Goal: Task Accomplishment & Management: Manage account settings

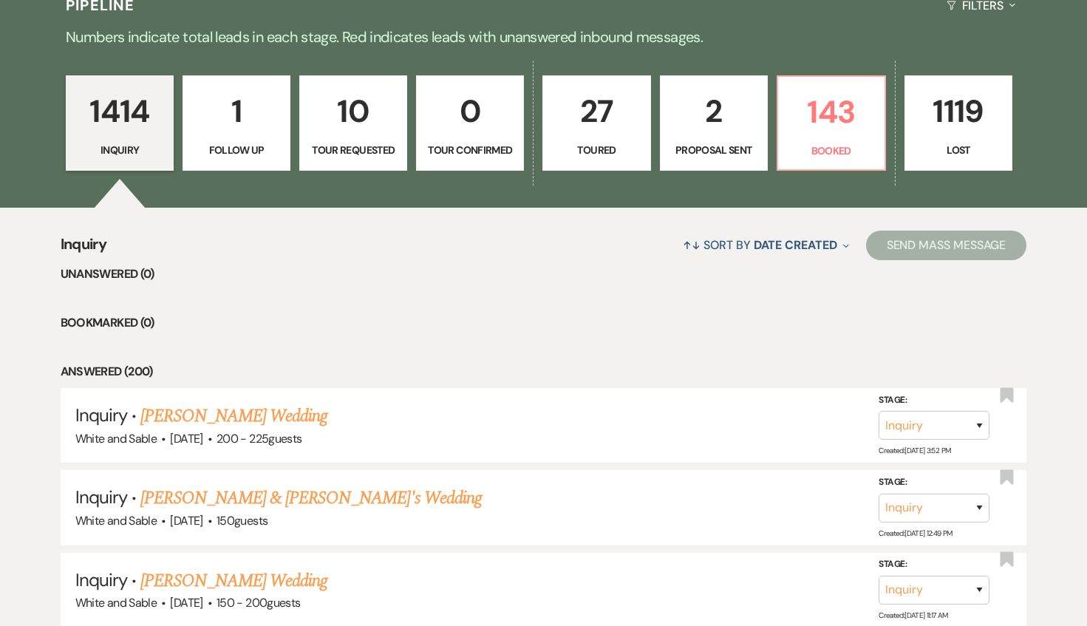
click at [643, 134] on link "27 Toured" at bounding box center [597, 123] width 108 height 96
select select "5"
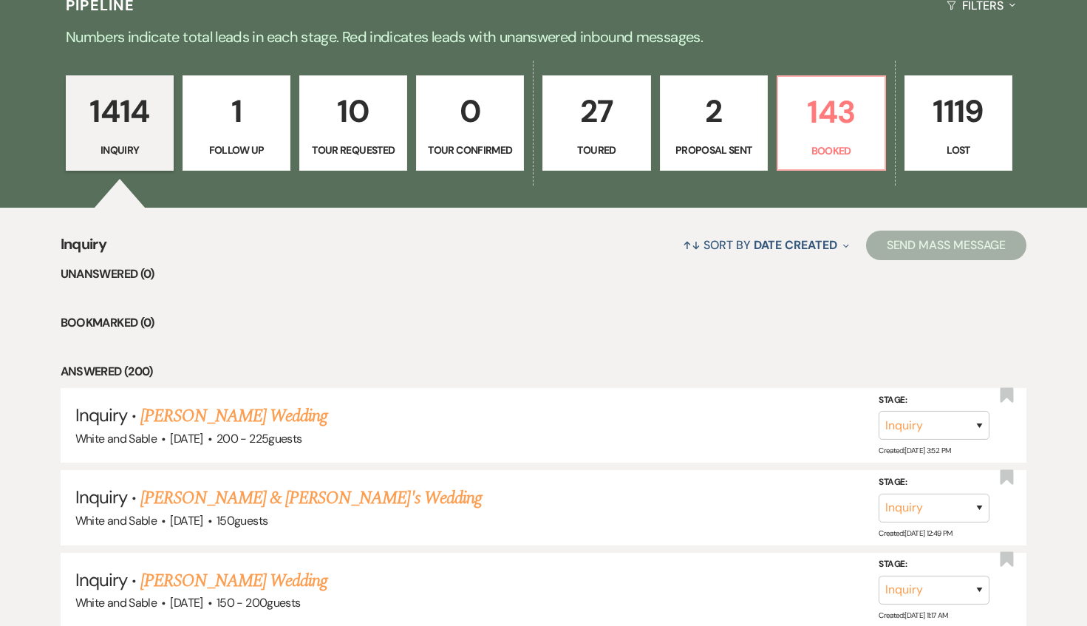
select select "5"
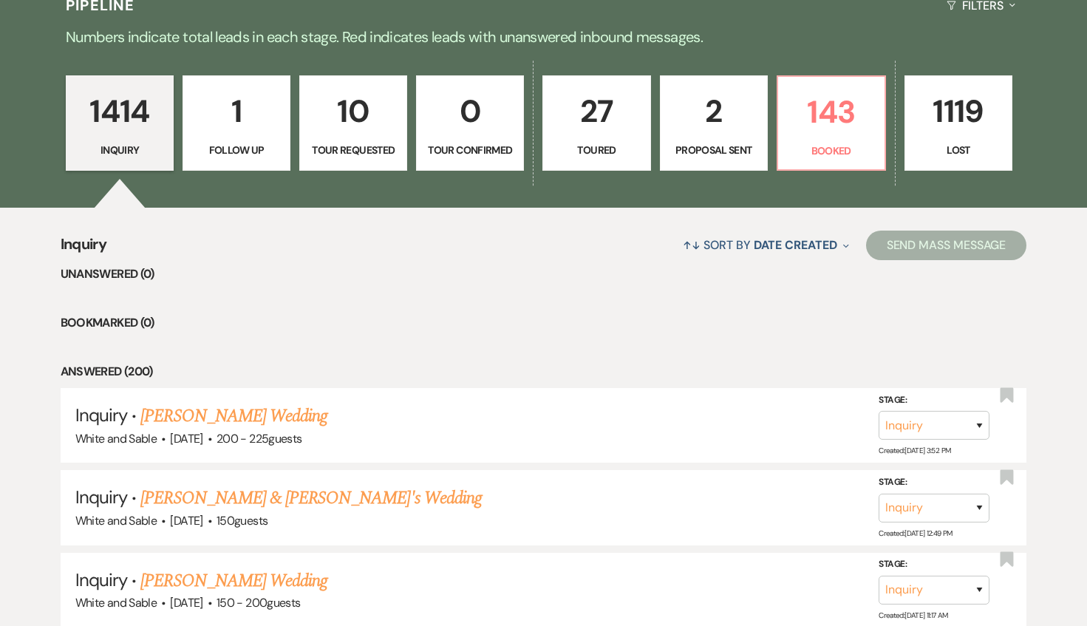
select select "5"
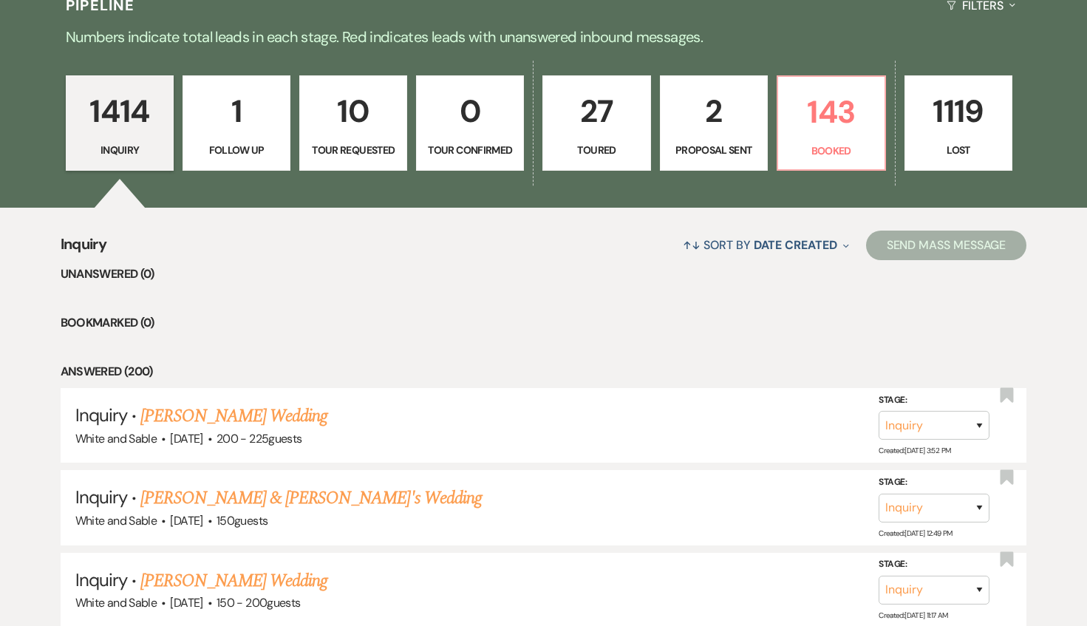
select select "5"
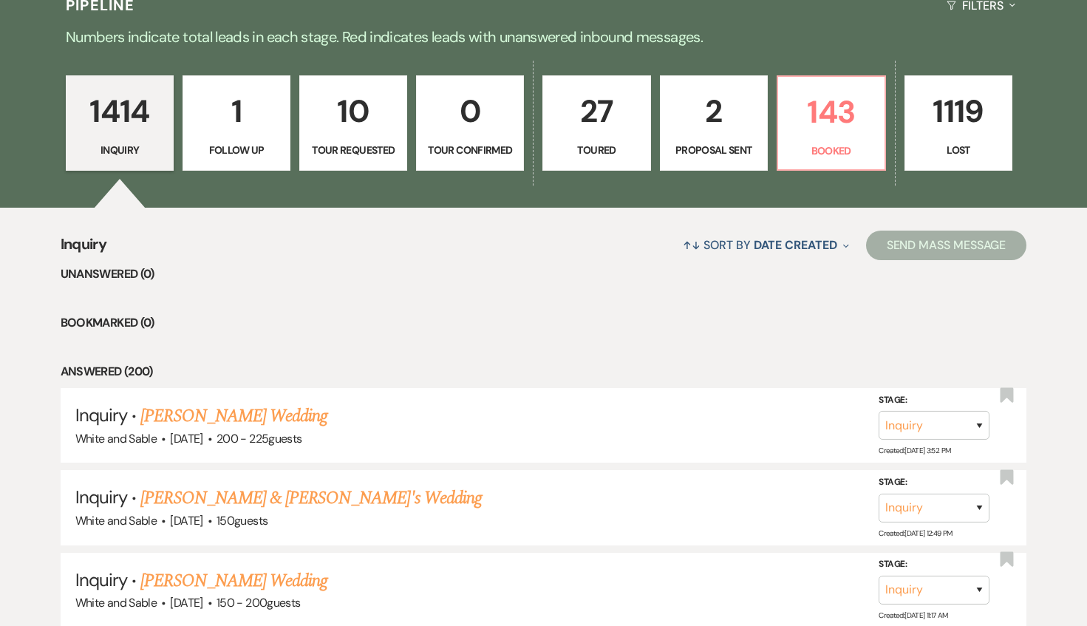
select select "5"
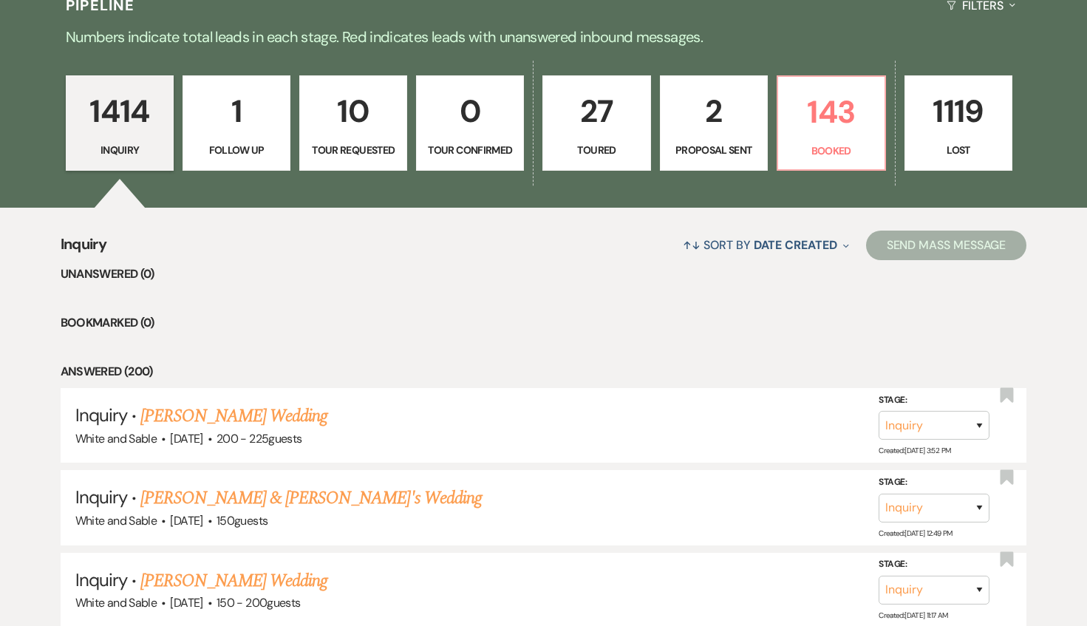
select select "5"
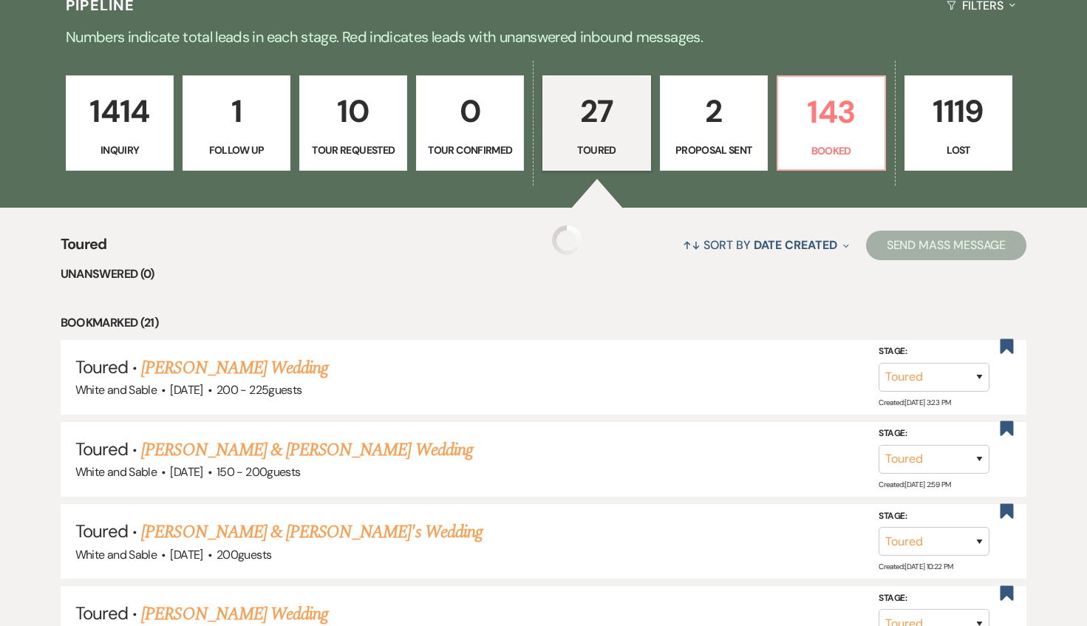
select select "5"
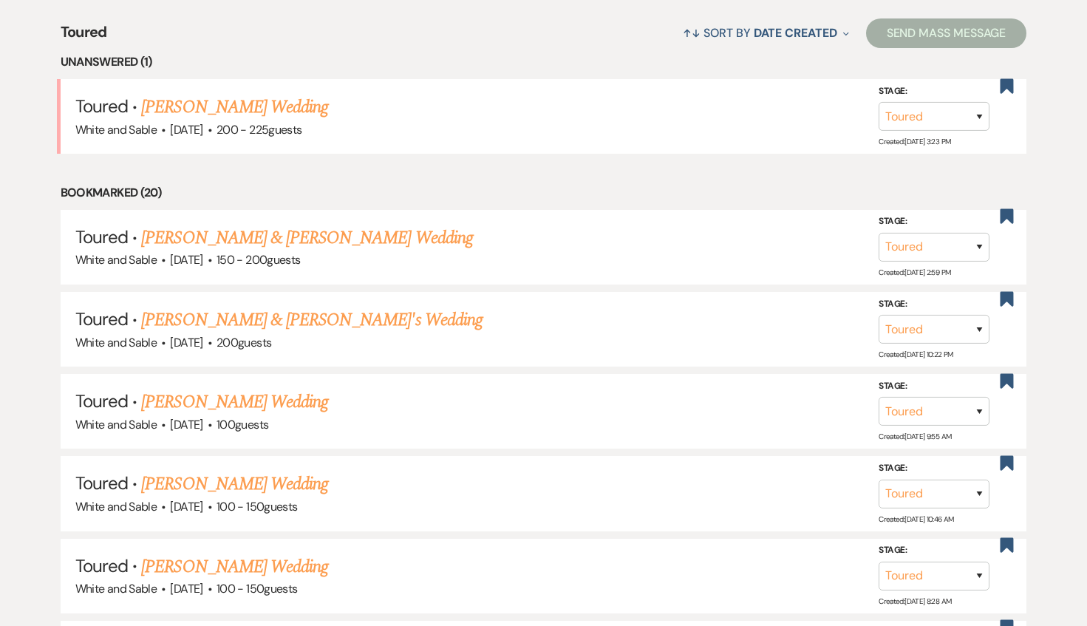
scroll to position [579, 0]
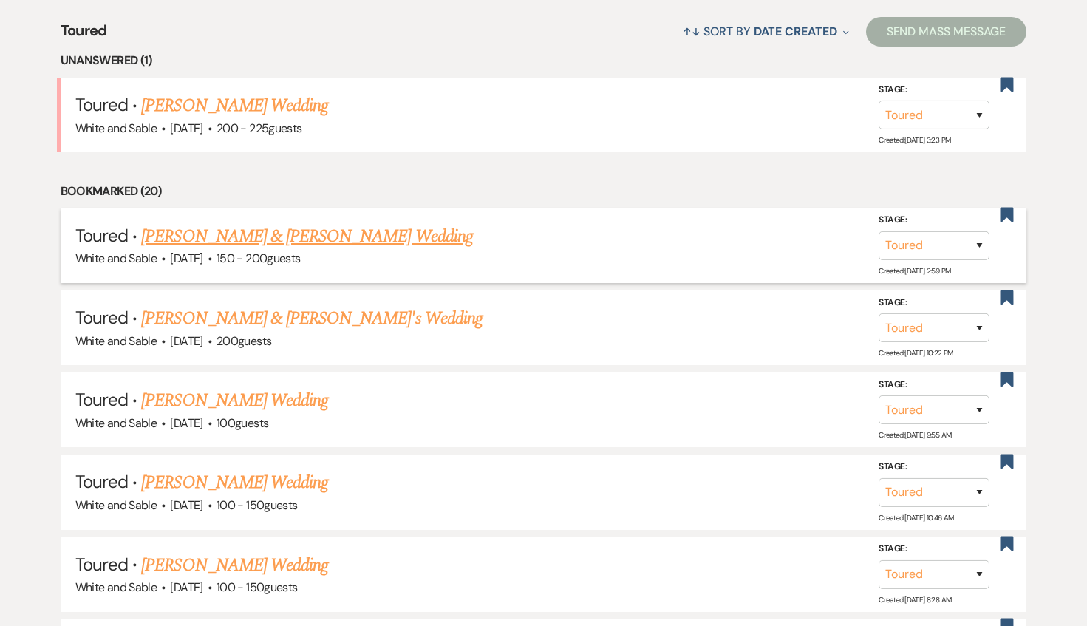
click at [374, 233] on link "[PERSON_NAME] & [PERSON_NAME] Wedding" at bounding box center [306, 236] width 331 height 27
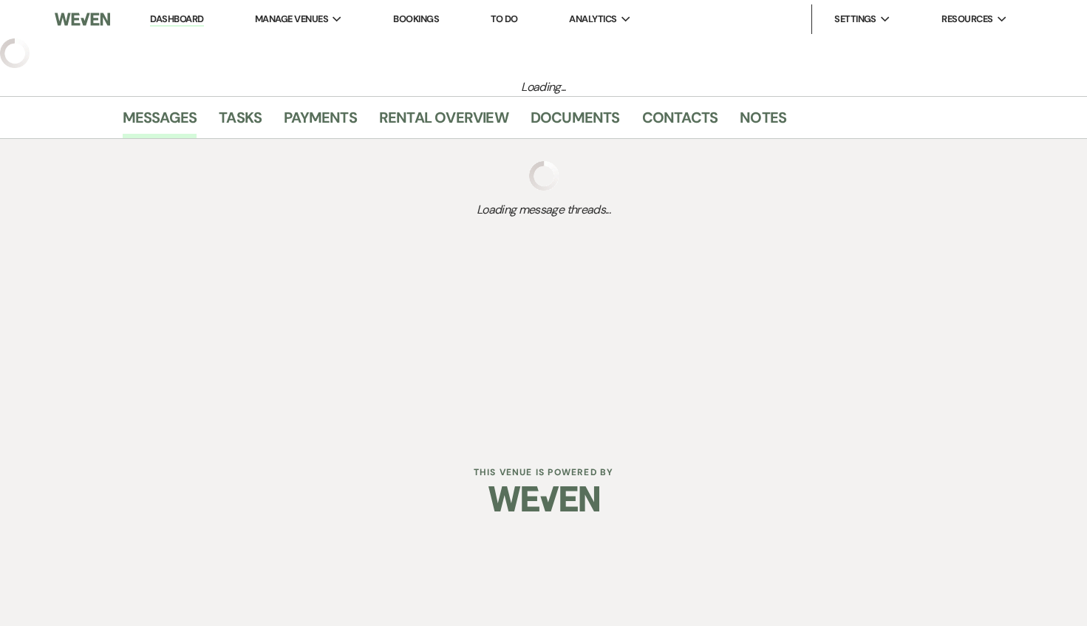
select select "5"
select select "7"
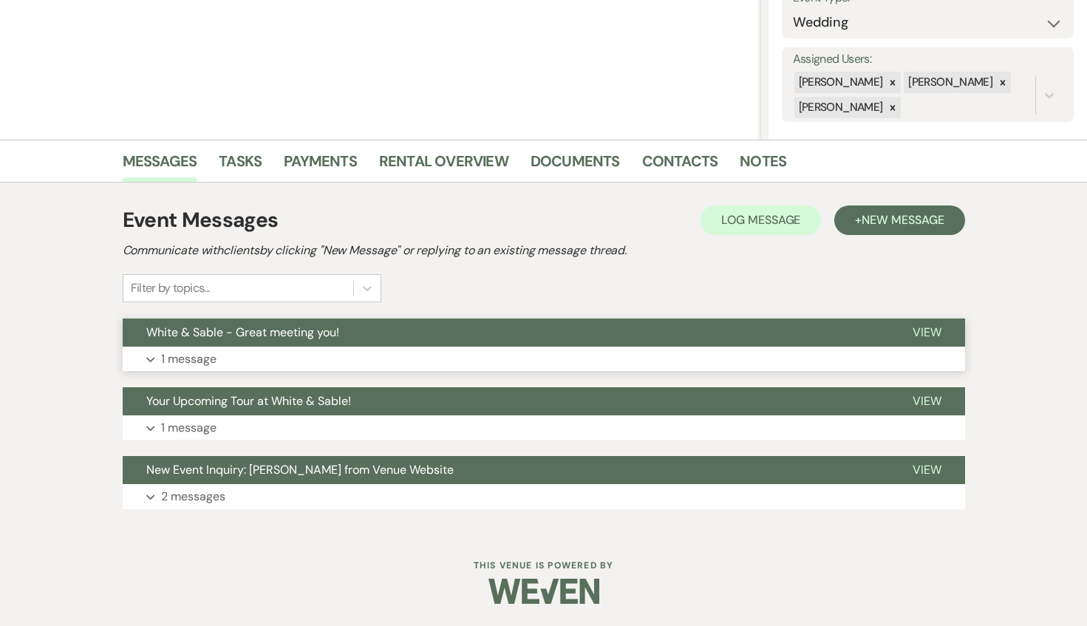
click at [353, 327] on button "White & Sable - Great meeting you!" at bounding box center [506, 333] width 767 height 28
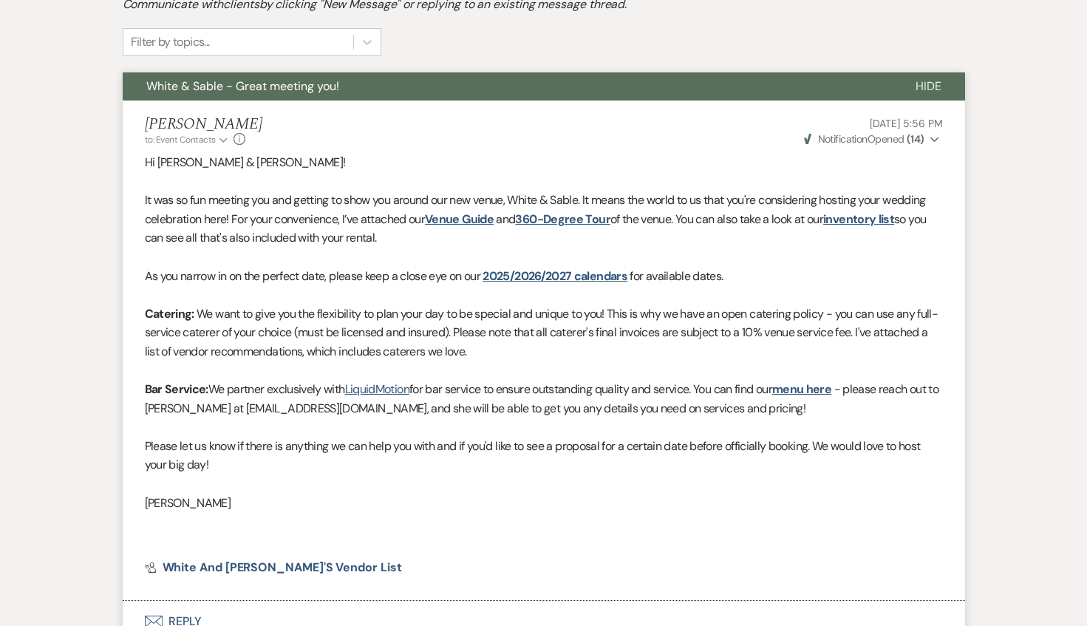
scroll to position [417, 0]
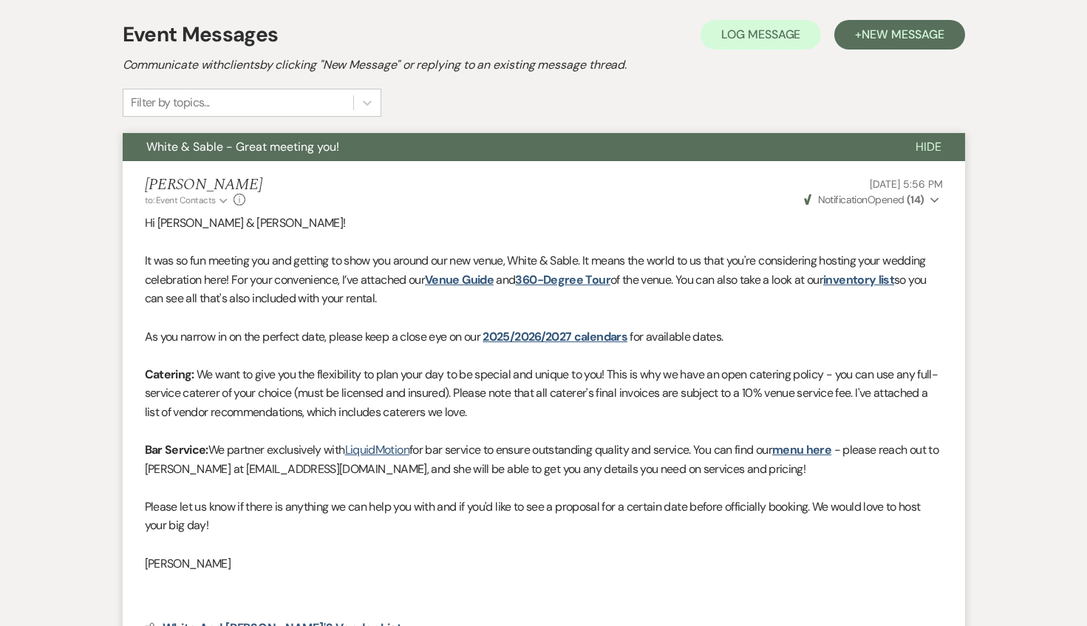
click at [332, 151] on span "White & Sable - Great meeting you!" at bounding box center [242, 147] width 193 height 16
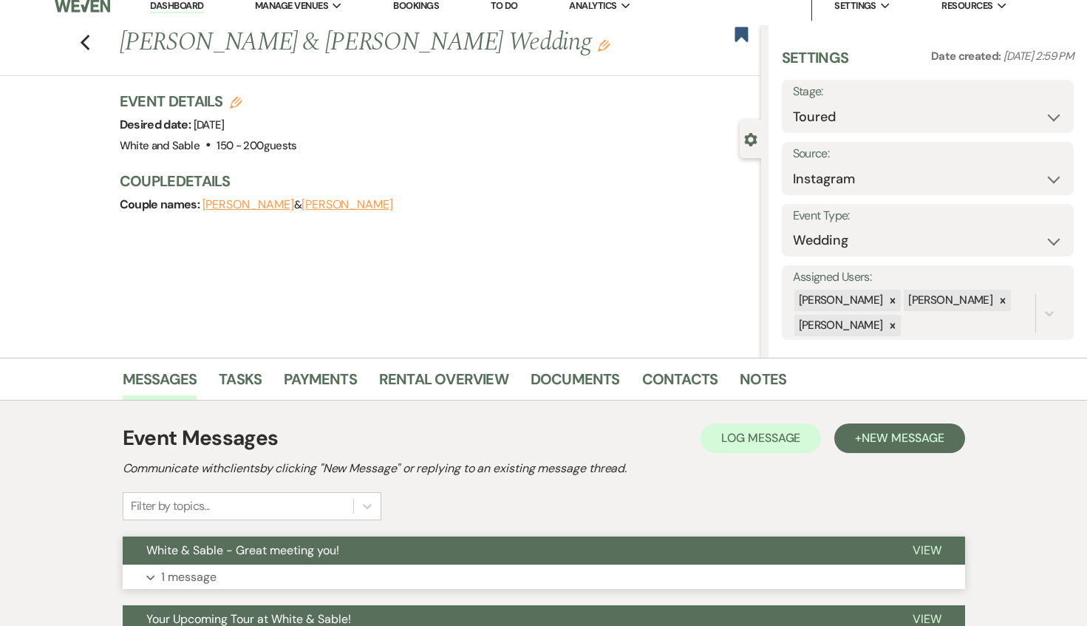
scroll to position [0, 0]
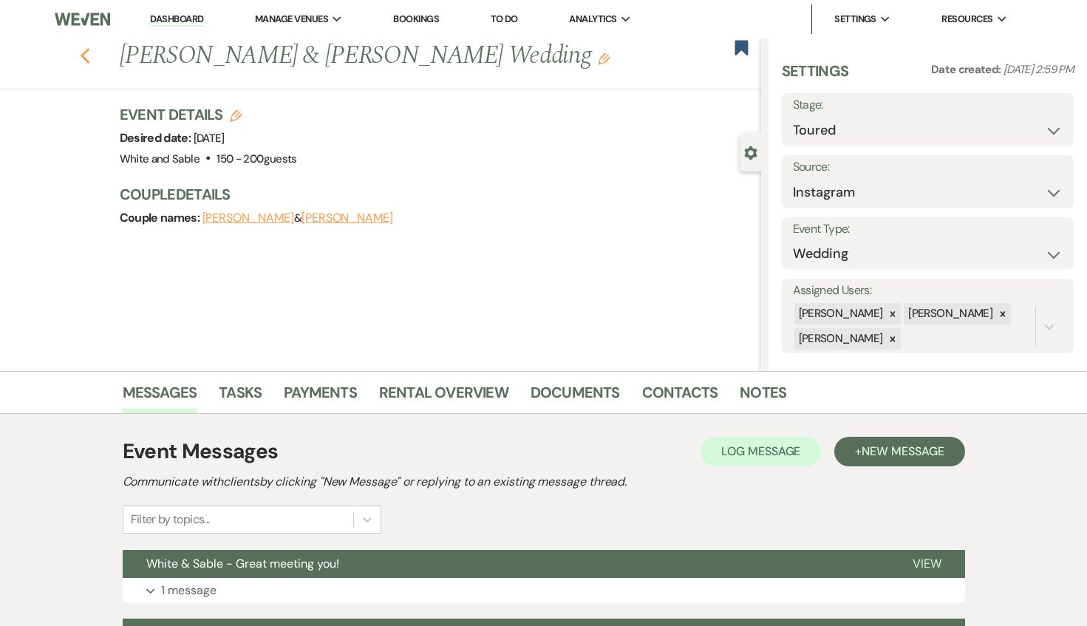
click at [84, 58] on use "button" at bounding box center [85, 56] width 10 height 16
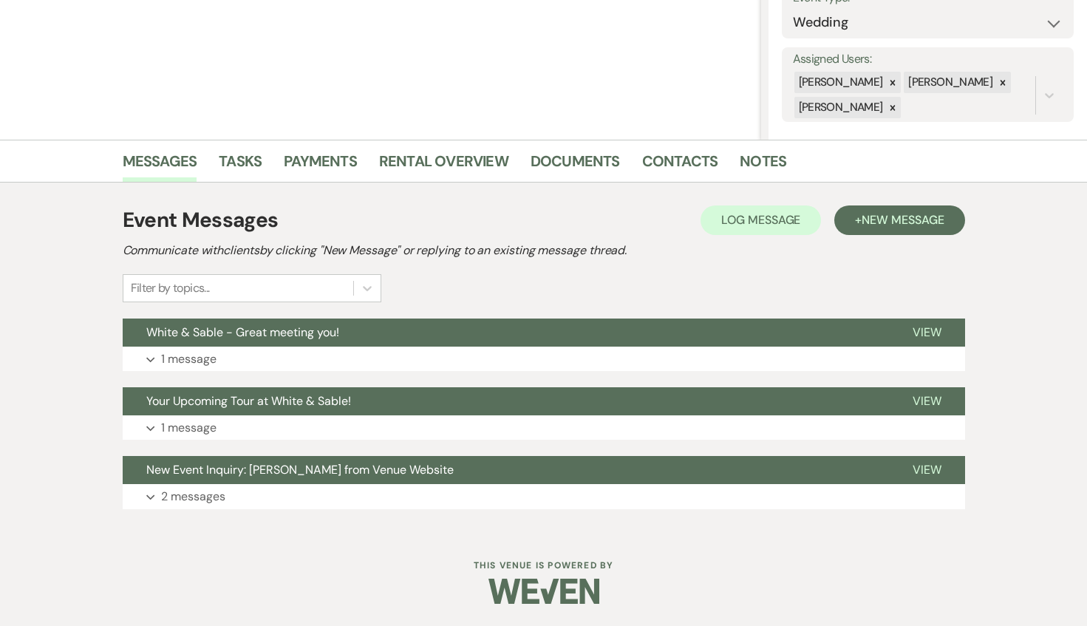
select select "5"
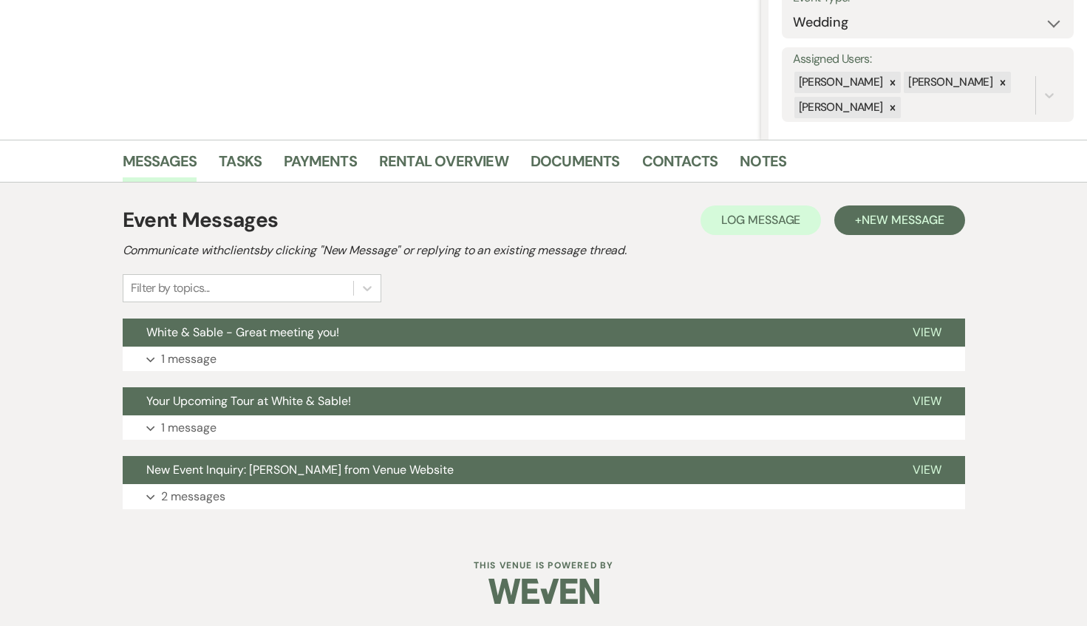
select select "5"
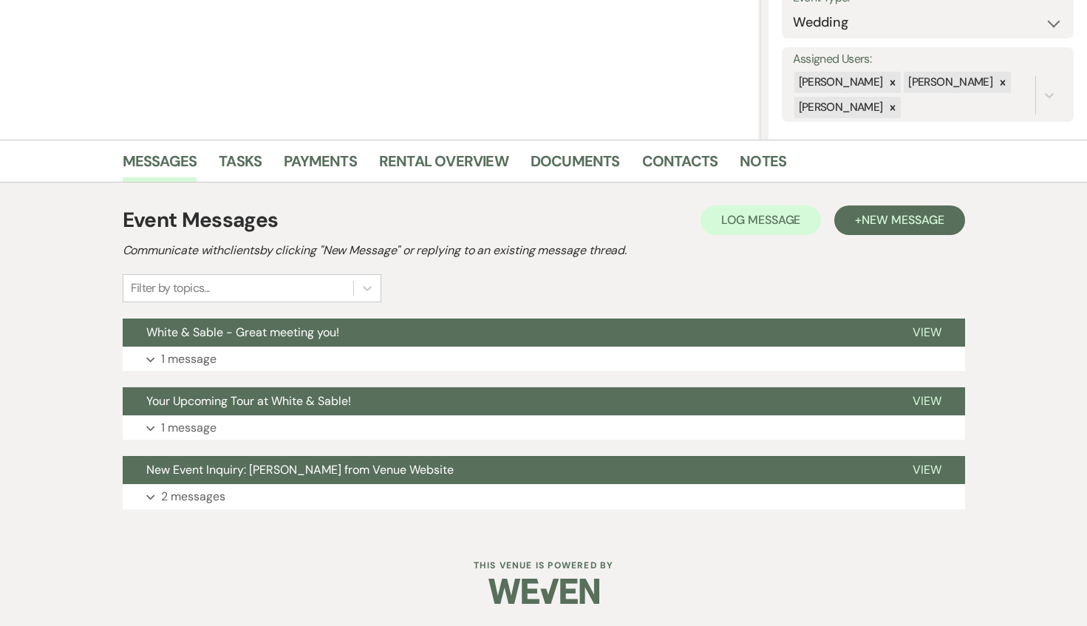
select select "5"
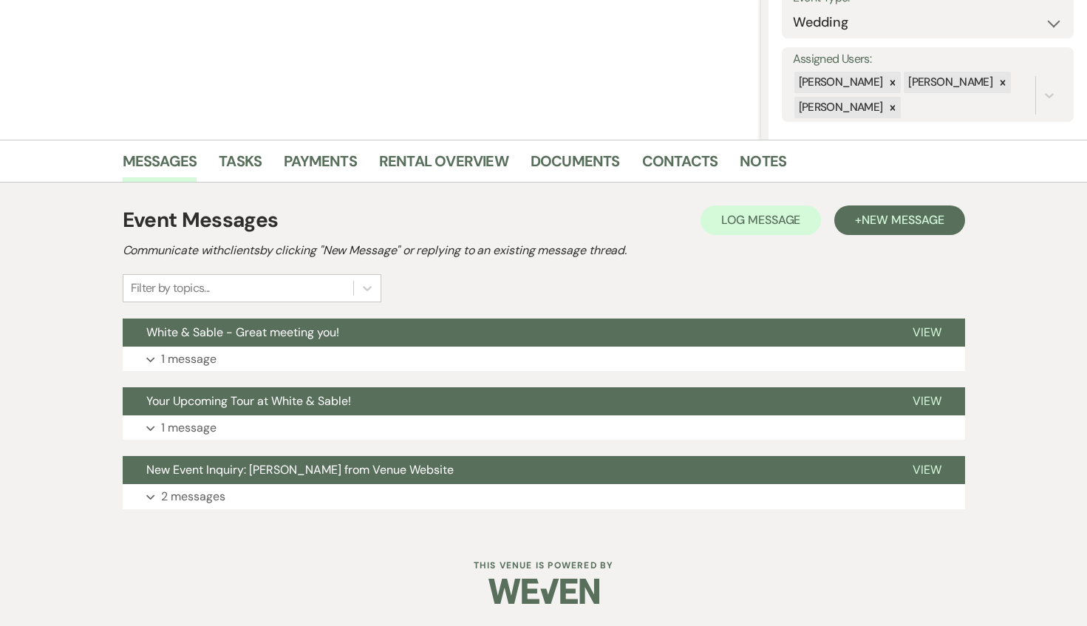
select select "5"
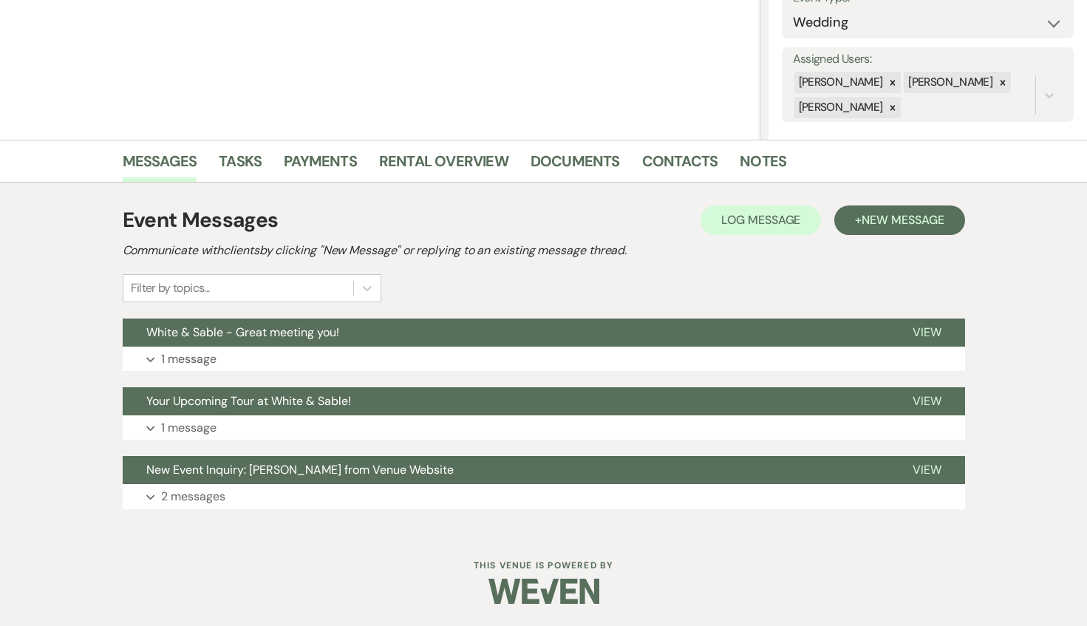
select select "5"
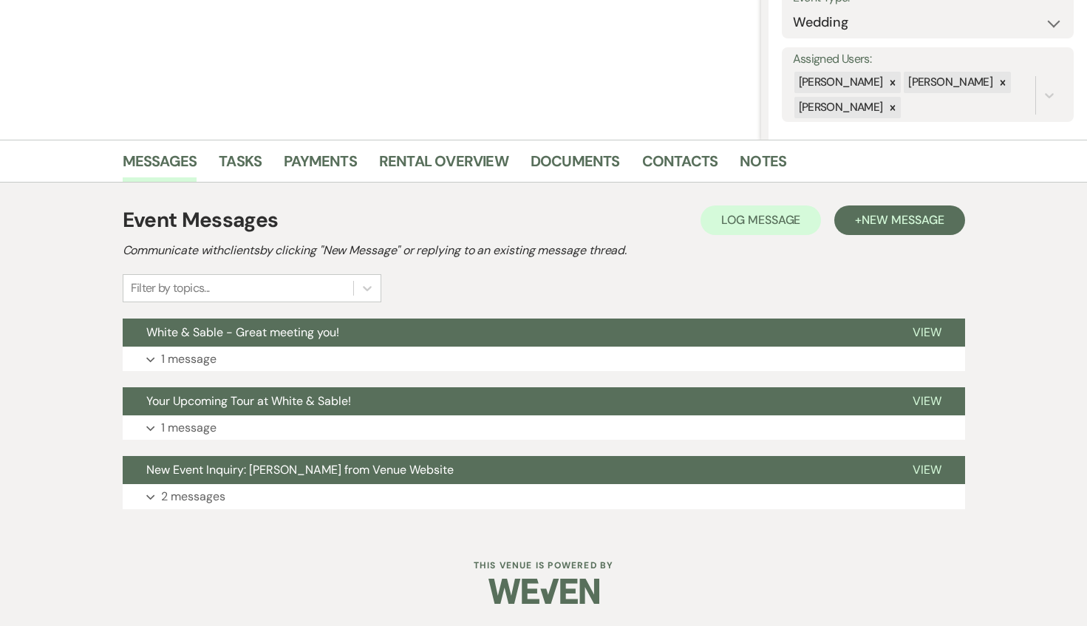
select select "5"
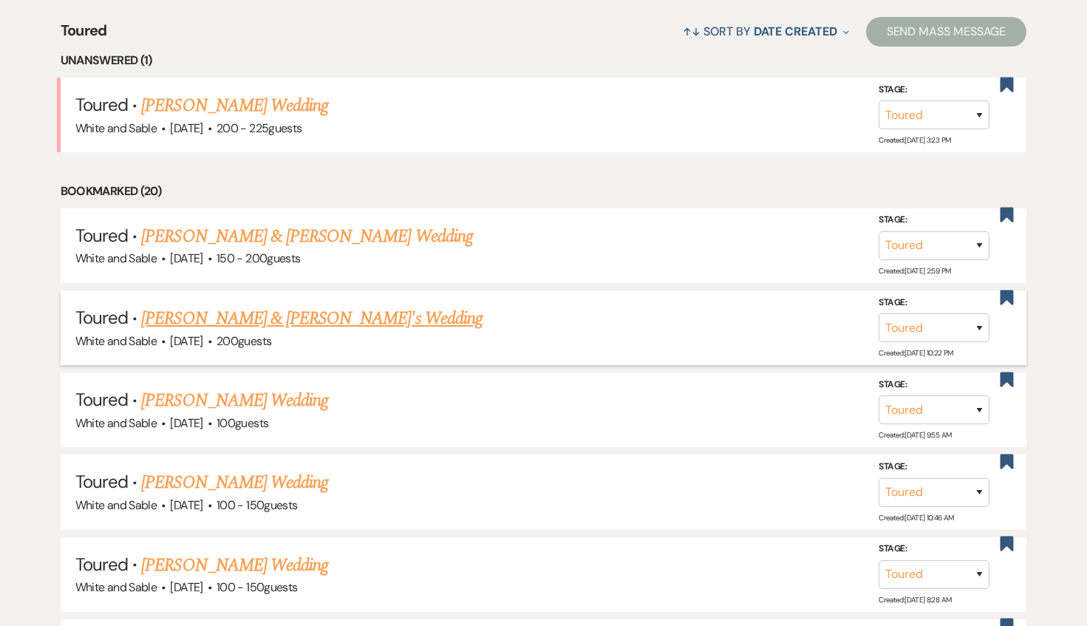
click at [281, 312] on link "[PERSON_NAME] & [PERSON_NAME]'s Wedding" at bounding box center [312, 318] width 342 height 27
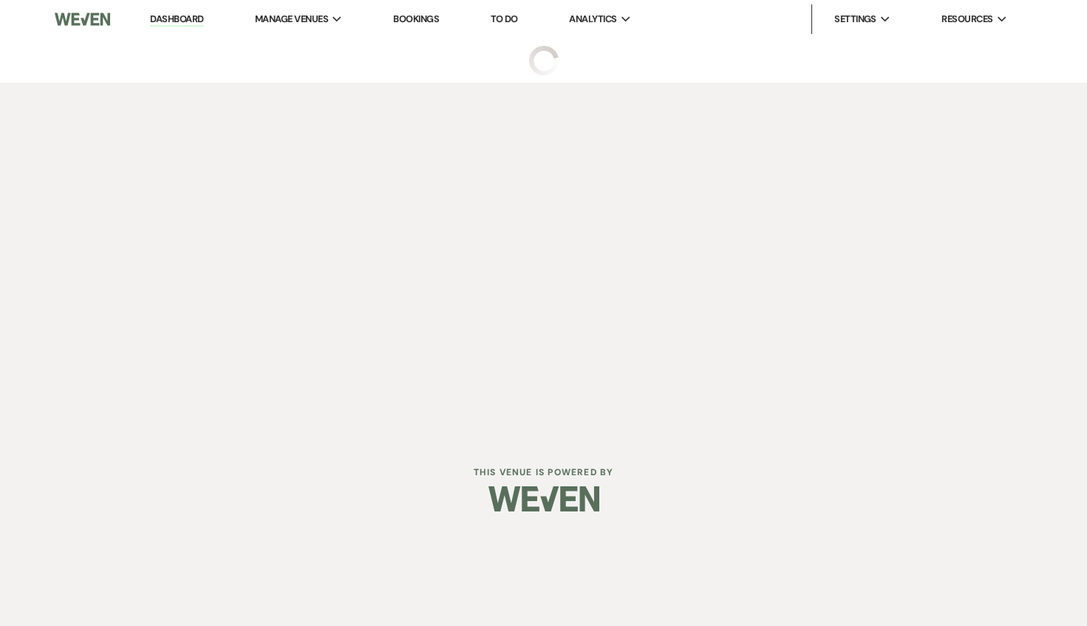
select select "5"
select select "7"
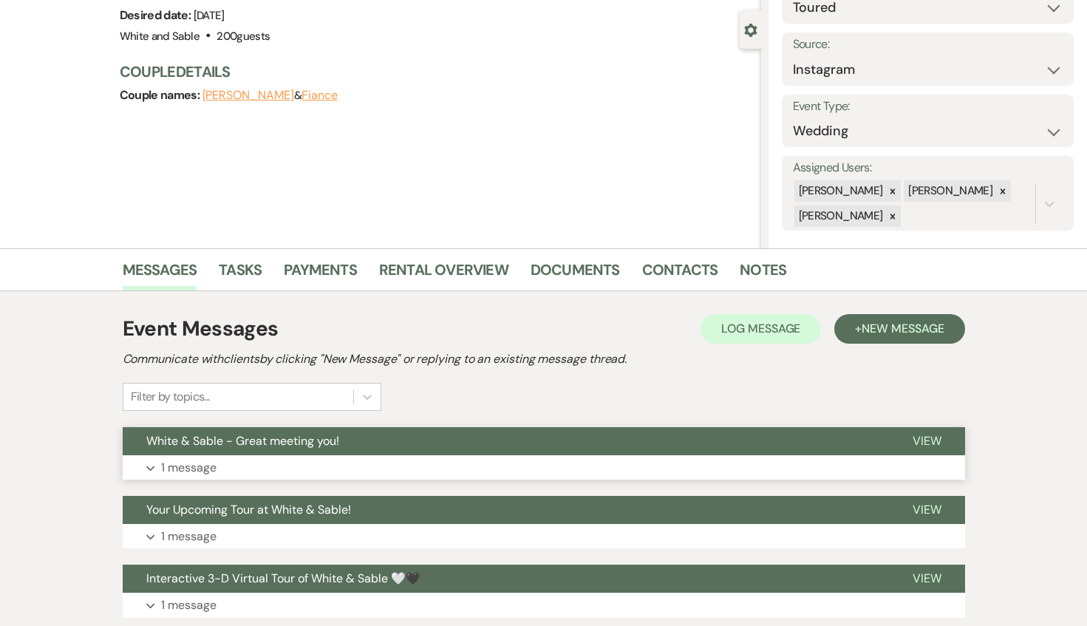
click at [330, 441] on span "White & Sable - Great meeting you!" at bounding box center [242, 441] width 193 height 16
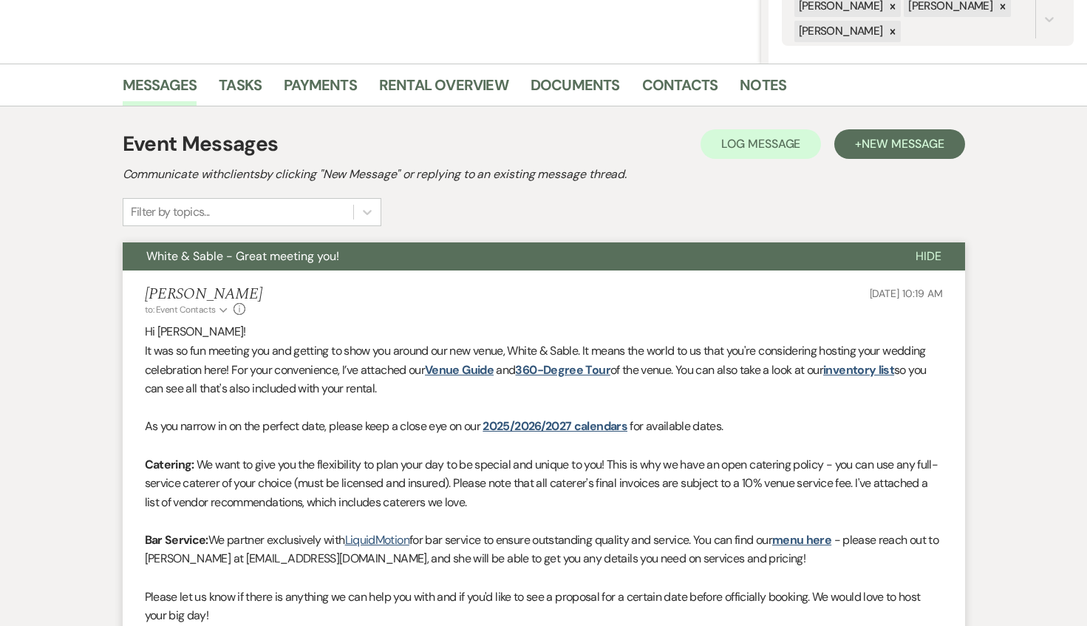
scroll to position [527, 0]
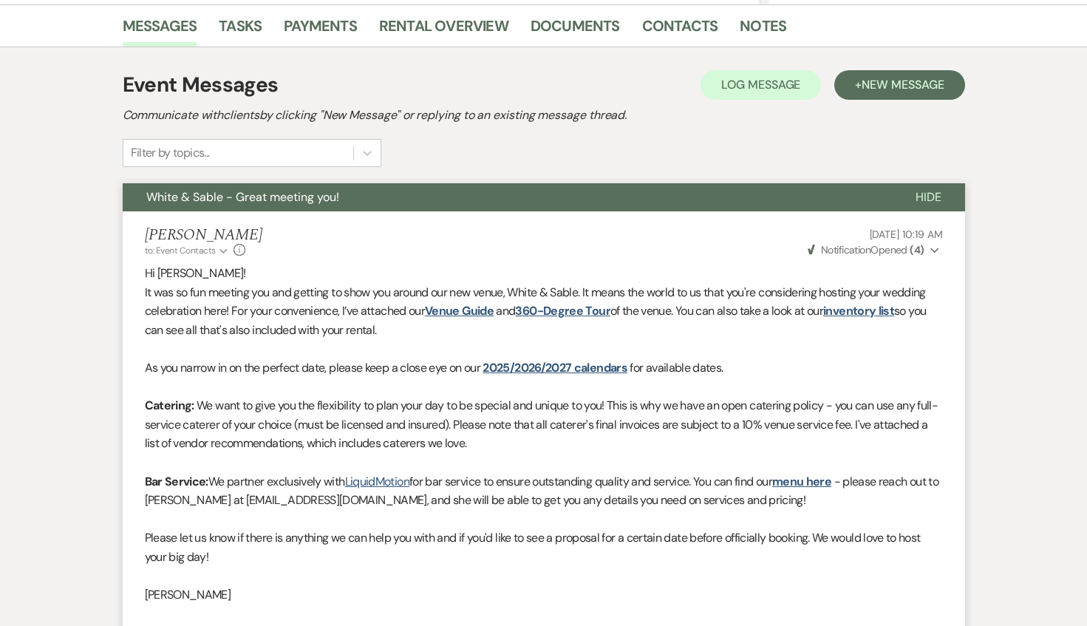
click at [302, 207] on button "White & Sable - Great meeting you!" at bounding box center [508, 197] width 770 height 28
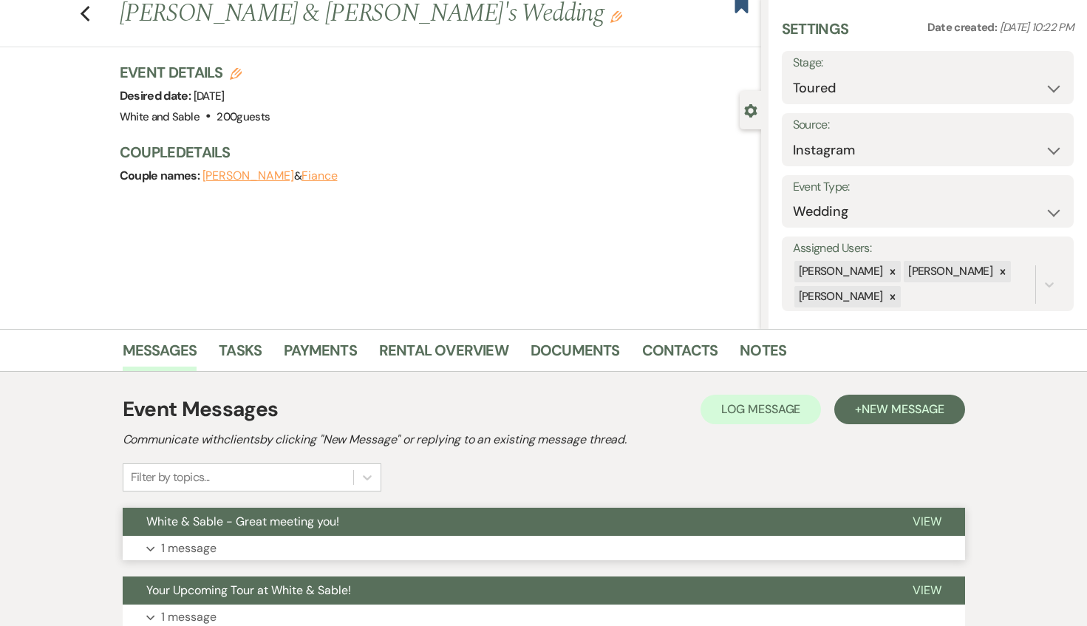
scroll to position [0, 0]
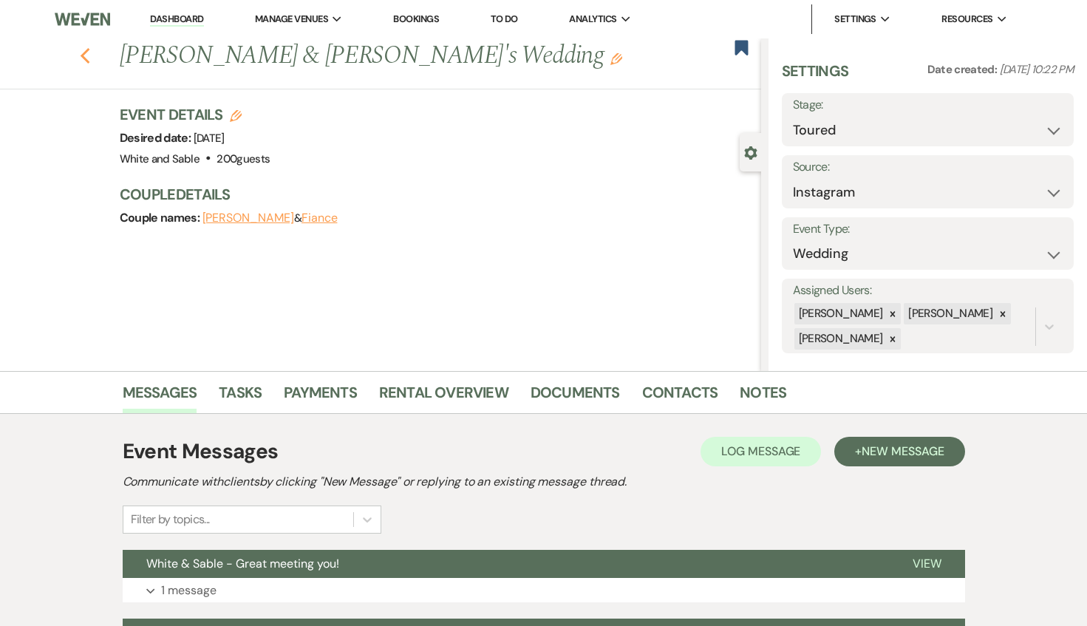
click at [81, 50] on icon "Previous" at bounding box center [85, 56] width 11 height 18
select select "5"
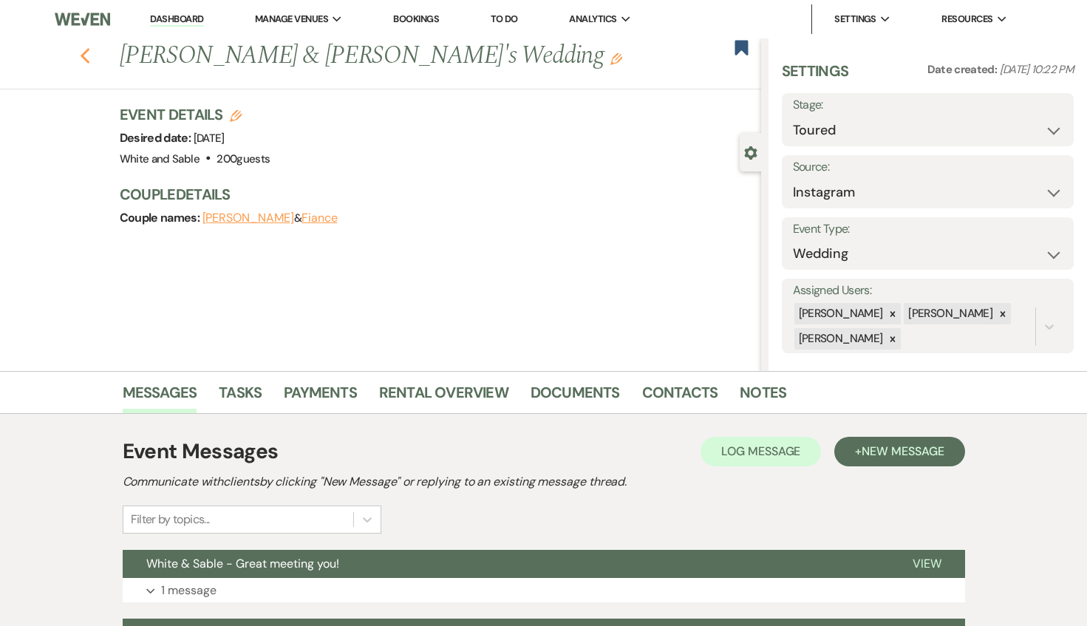
select select "5"
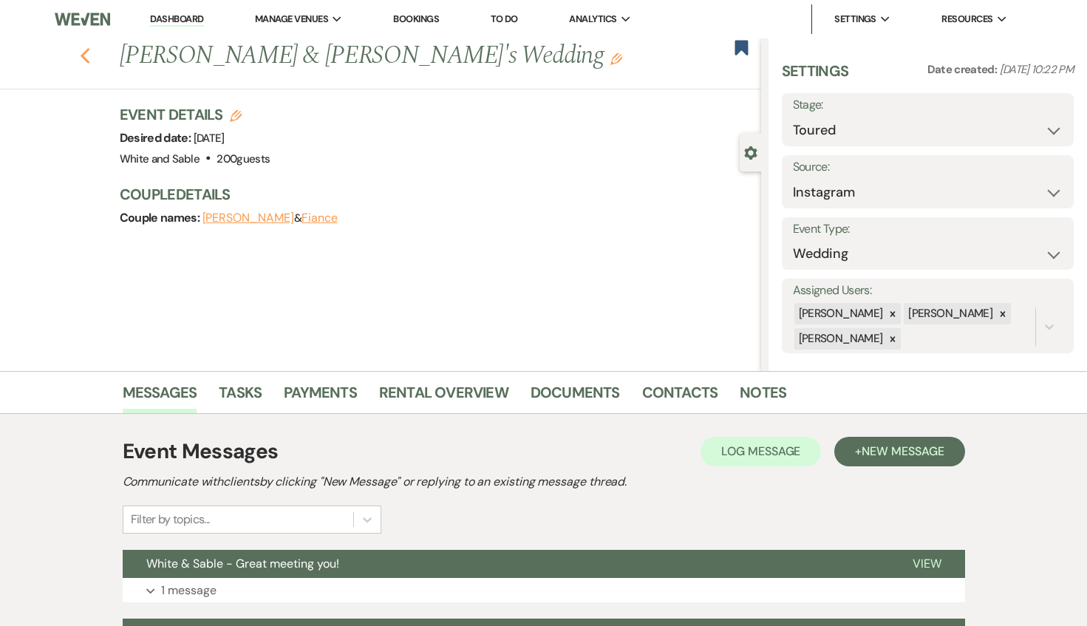
select select "5"
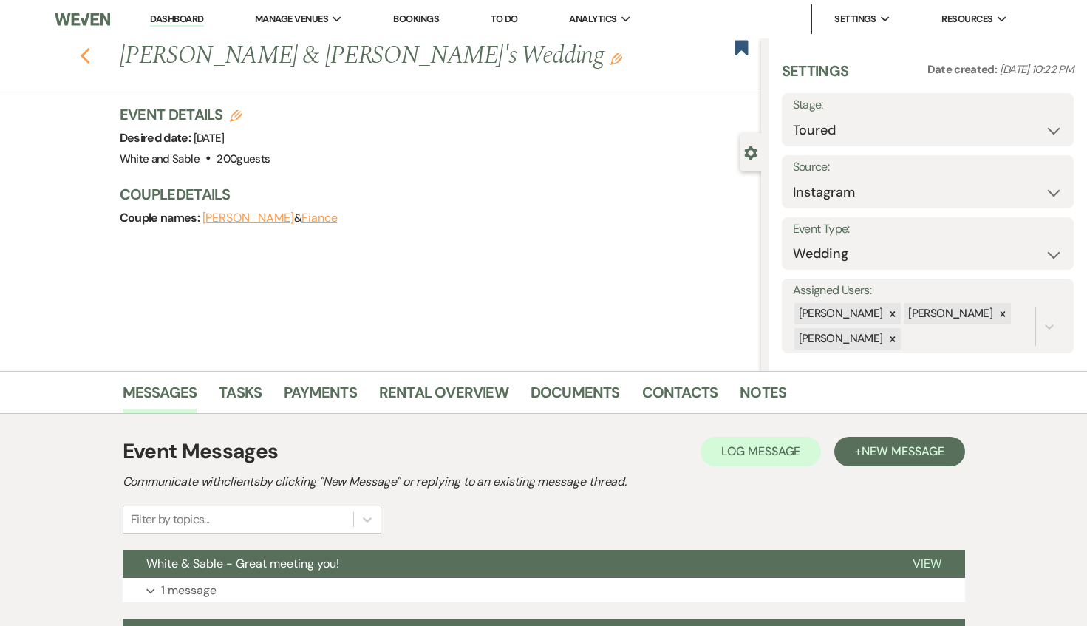
select select "5"
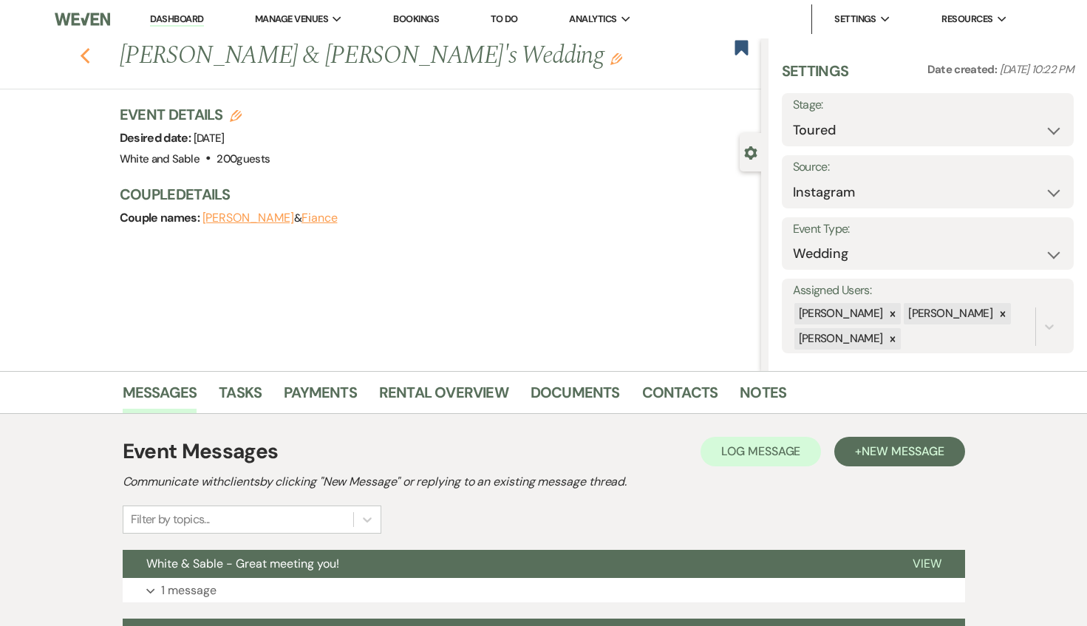
select select "5"
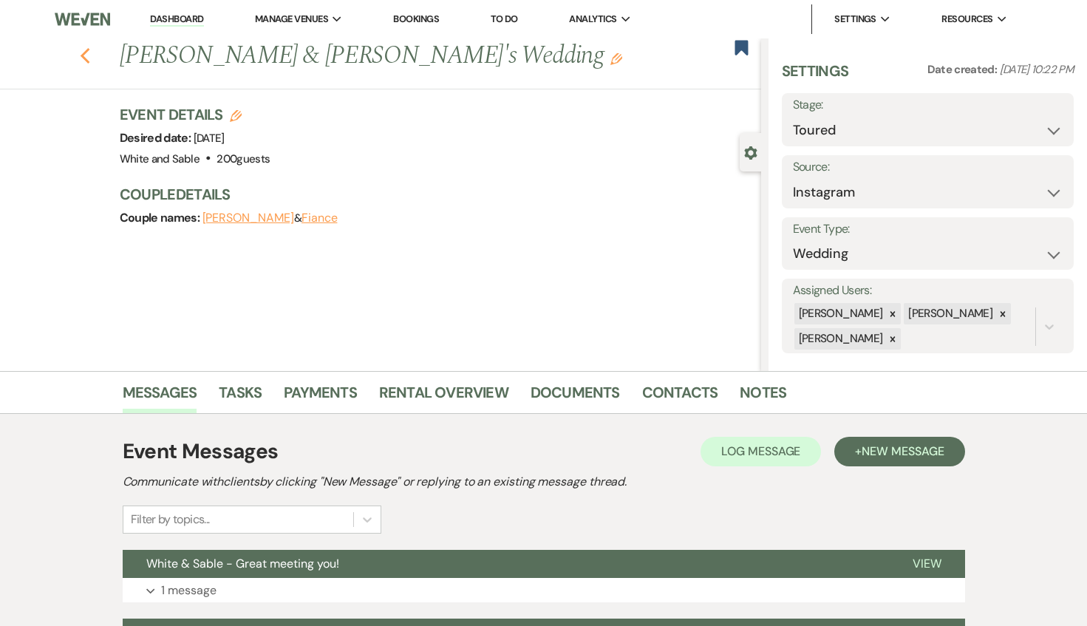
select select "5"
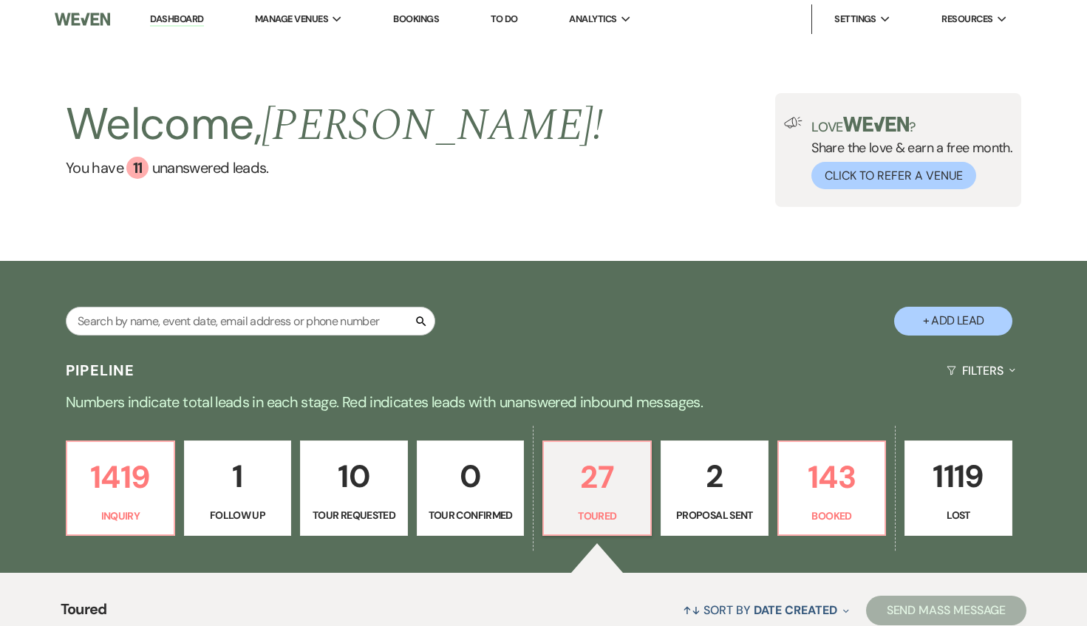
click at [271, 509] on p "Follow Up" at bounding box center [238, 515] width 89 height 16
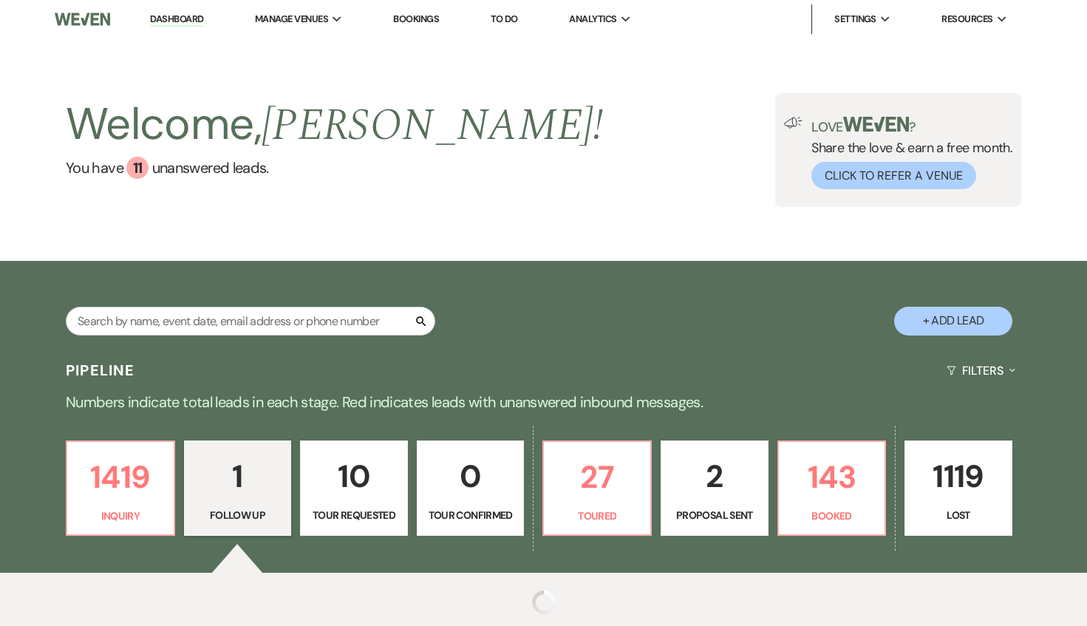
select select "9"
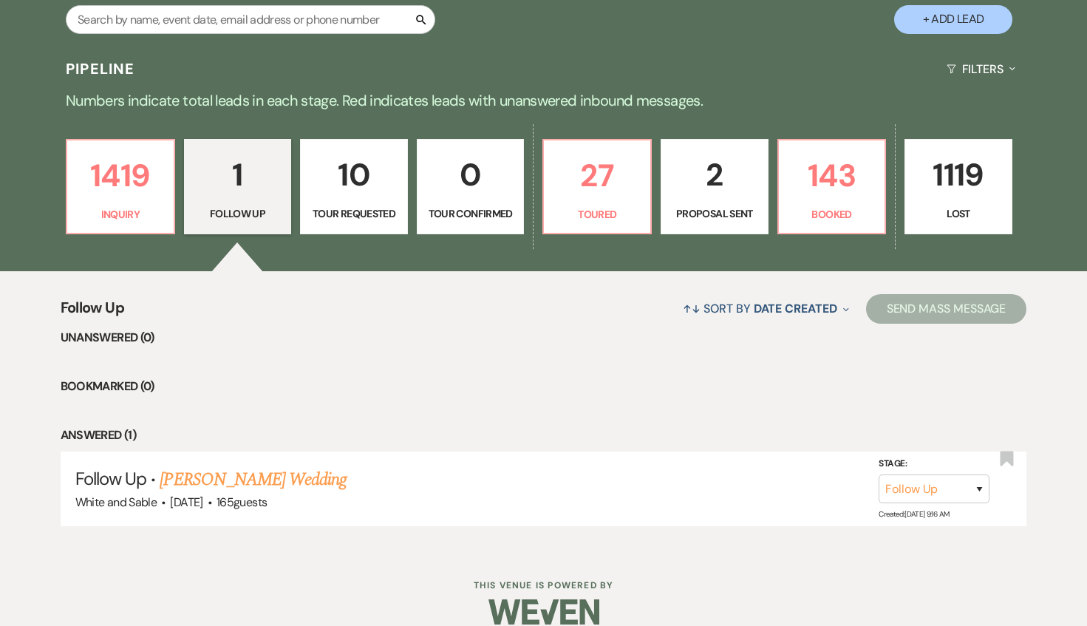
scroll to position [322, 0]
